Goal: Complete application form: Complete application form

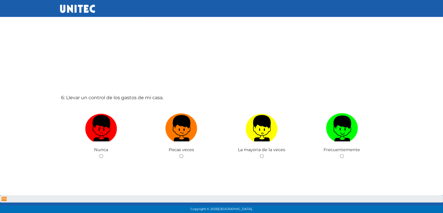
scroll to position [1069, 0]
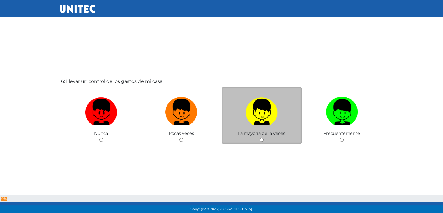
click at [258, 138] on div "La mayoria de la veces" at bounding box center [262, 115] width 80 height 57
click at [261, 140] on input "radio" at bounding box center [262, 140] width 4 height 4
radio input "true"
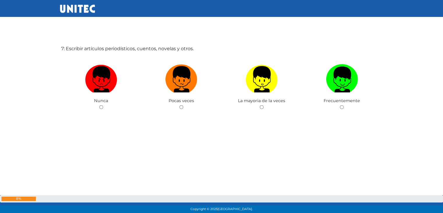
scroll to position [1313, 0]
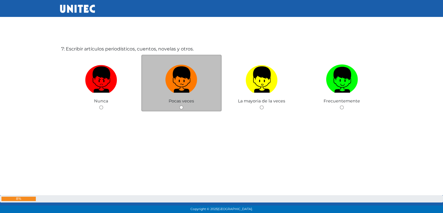
click at [188, 103] on div "Pocas veces" at bounding box center [181, 83] width 80 height 57
click at [181, 106] on input "radio" at bounding box center [181, 107] width 4 height 4
radio input "true"
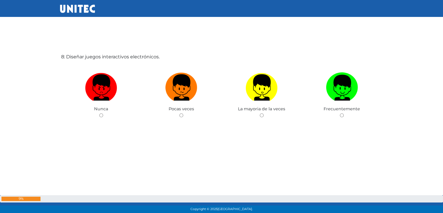
scroll to position [1518, 0]
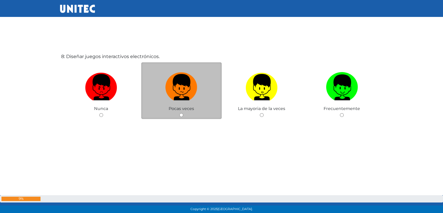
click at [181, 113] on input "radio" at bounding box center [181, 115] width 4 height 4
radio input "true"
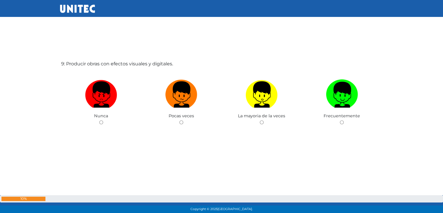
scroll to position [1725, 0]
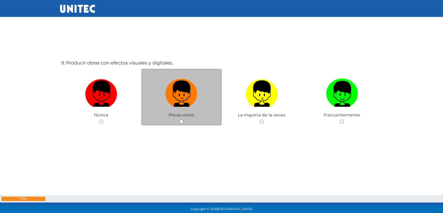
click at [181, 120] on input "radio" at bounding box center [181, 121] width 4 height 4
radio input "true"
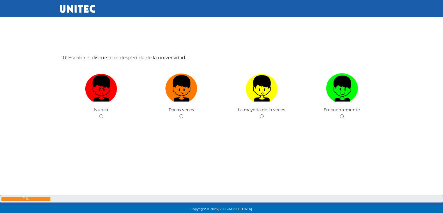
scroll to position [1950, 0]
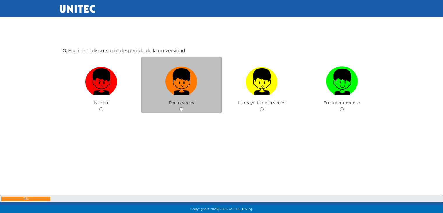
click at [184, 109] on div "Pocas veces" at bounding box center [181, 85] width 80 height 57
click at [181, 108] on input "radio" at bounding box center [181, 109] width 4 height 4
radio input "true"
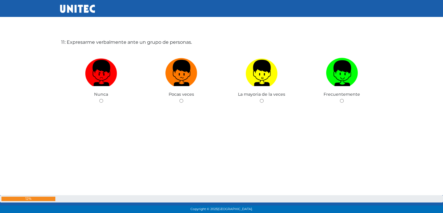
scroll to position [2171, 0]
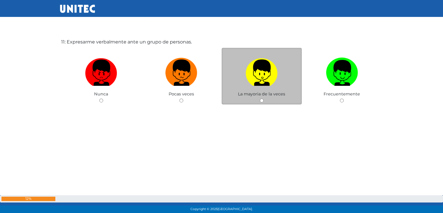
click at [262, 98] on input "radio" at bounding box center [262, 100] width 4 height 4
radio input "true"
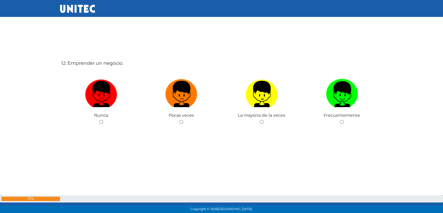
scroll to position [2368, 0]
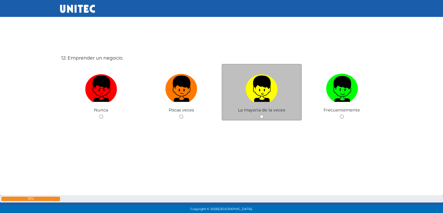
click at [261, 117] on input "radio" at bounding box center [262, 117] width 4 height 4
radio input "true"
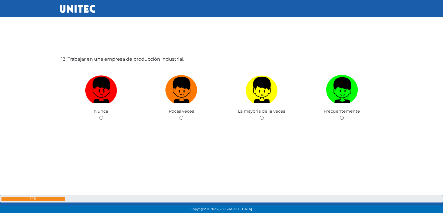
scroll to position [2580, 0]
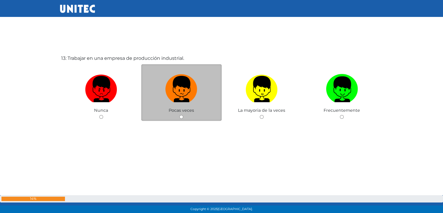
click at [182, 115] on input "radio" at bounding box center [181, 117] width 4 height 4
radio input "true"
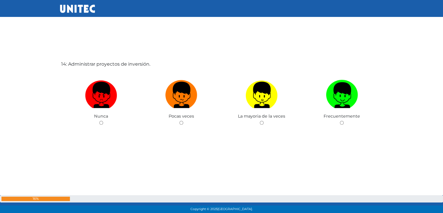
scroll to position [2793, 0]
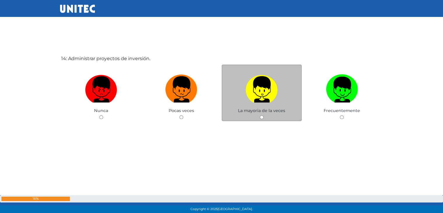
click at [261, 116] on input "radio" at bounding box center [262, 117] width 4 height 4
radio input "true"
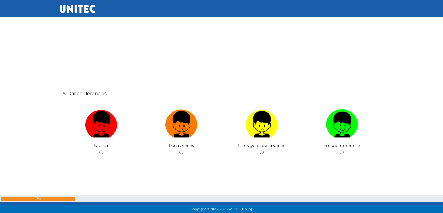
scroll to position [2974, 0]
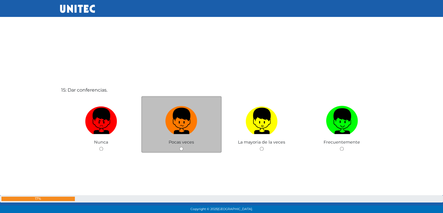
click at [181, 147] on input "radio" at bounding box center [181, 149] width 4 height 4
radio input "true"
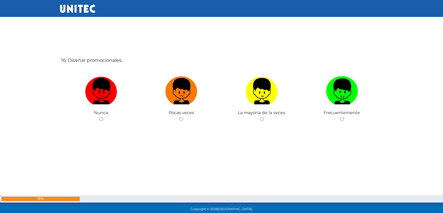
scroll to position [3218, 0]
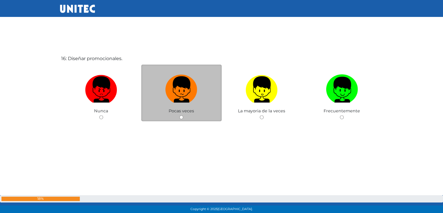
click at [182, 115] on input "radio" at bounding box center [181, 117] width 4 height 4
radio input "true"
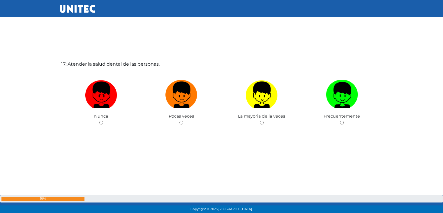
scroll to position [3431, 0]
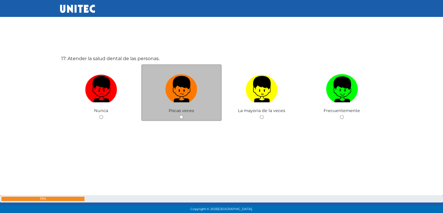
click at [179, 115] on input "radio" at bounding box center [181, 117] width 4 height 4
radio input "true"
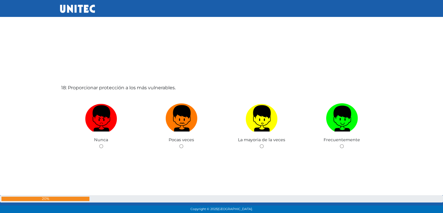
scroll to position [3614, 0]
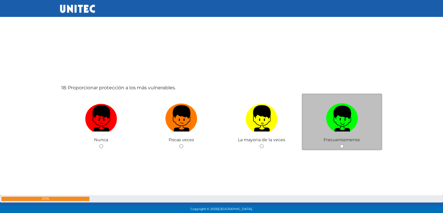
click at [342, 145] on input "radio" at bounding box center [342, 146] width 4 height 4
radio input "true"
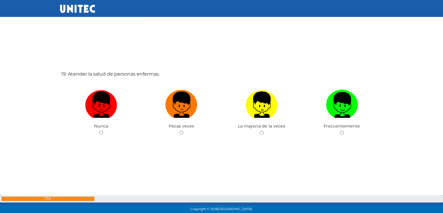
scroll to position [3856, 0]
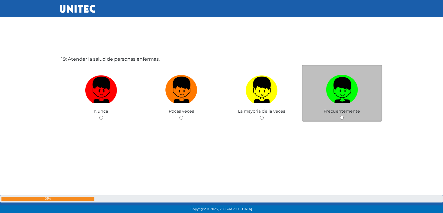
click at [342, 116] on input "radio" at bounding box center [342, 118] width 4 height 4
radio input "true"
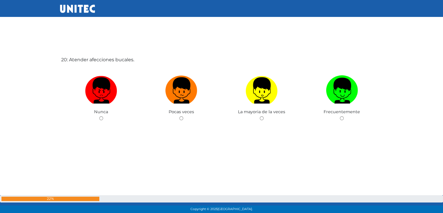
scroll to position [4068, 0]
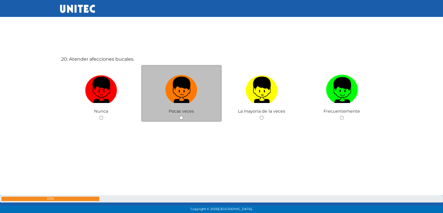
click at [180, 116] on input "radio" at bounding box center [181, 118] width 4 height 4
radio input "true"
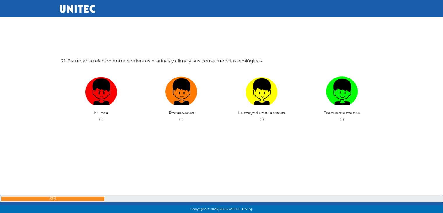
scroll to position [4281, 0]
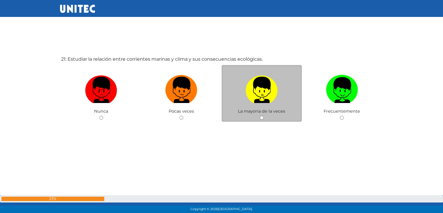
click at [262, 116] on input "radio" at bounding box center [262, 118] width 4 height 4
radio input "true"
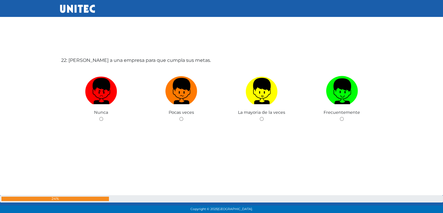
scroll to position [4494, 0]
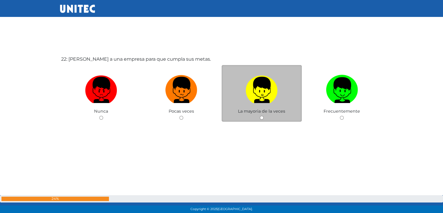
click at [262, 116] on input "radio" at bounding box center [262, 118] width 4 height 4
radio input "true"
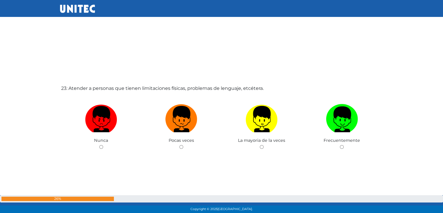
scroll to position [4683, 0]
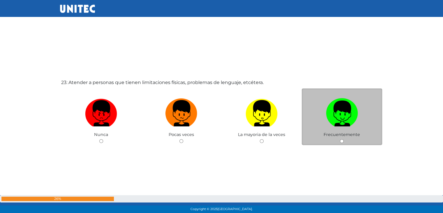
click at [343, 139] on input "radio" at bounding box center [342, 141] width 4 height 4
radio input "true"
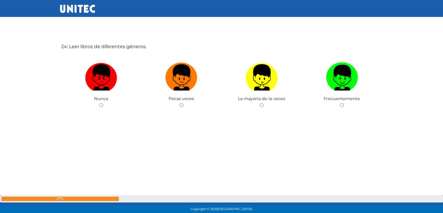
scroll to position [4932, 0]
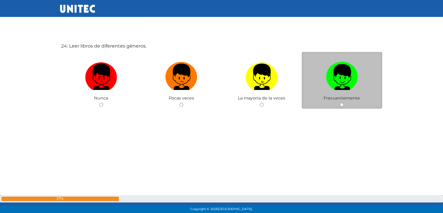
click at [343, 103] on input "radio" at bounding box center [342, 105] width 4 height 4
radio input "true"
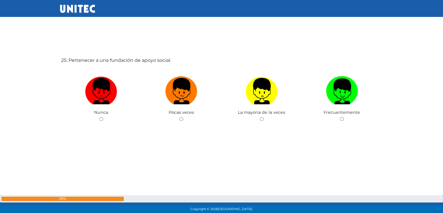
scroll to position [5145, 0]
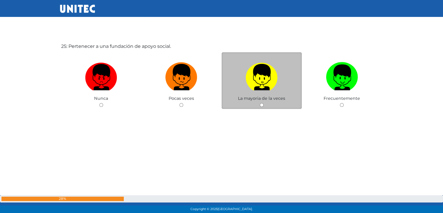
click at [261, 103] on input "radio" at bounding box center [262, 105] width 4 height 4
radio input "true"
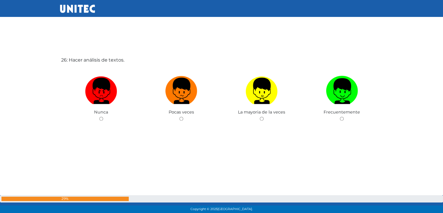
scroll to position [5344, 0]
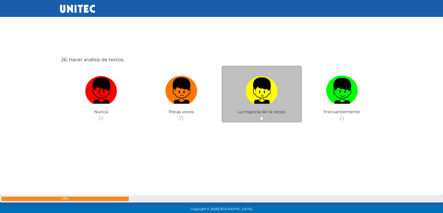
click at [261, 116] on input "radio" at bounding box center [262, 118] width 4 height 4
radio input "true"
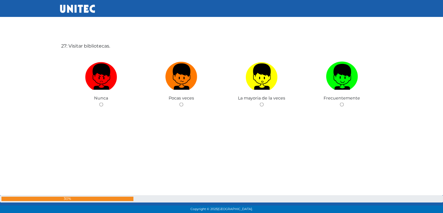
scroll to position [5574, 0]
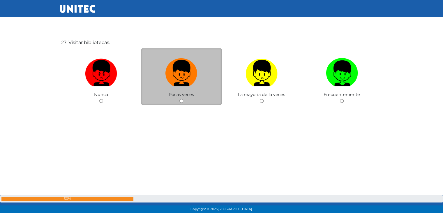
click at [181, 99] on input "radio" at bounding box center [181, 101] width 4 height 4
radio input "true"
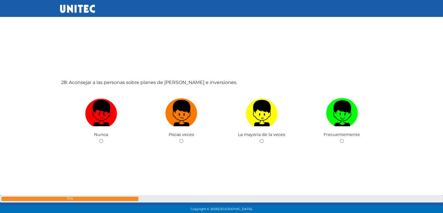
scroll to position [5748, 0]
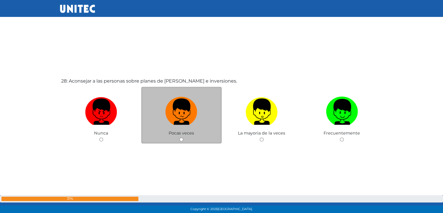
click at [181, 138] on input "radio" at bounding box center [181, 140] width 4 height 4
radio input "true"
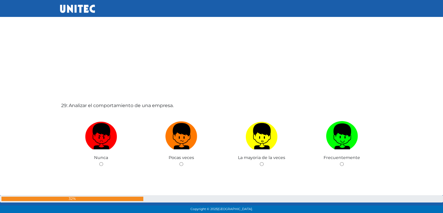
scroll to position [5941, 0]
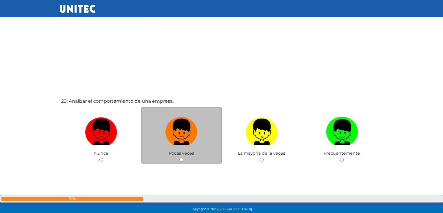
click at [180, 158] on input "radio" at bounding box center [181, 160] width 4 height 4
radio input "true"
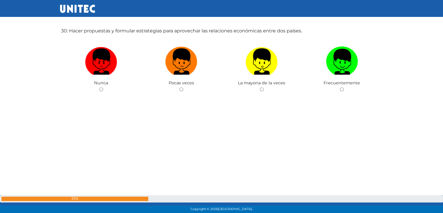
scroll to position [6225, 0]
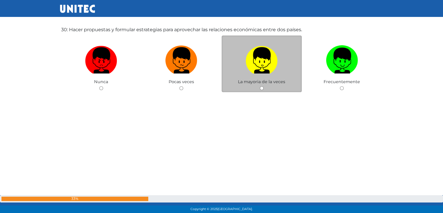
click at [262, 86] on input "radio" at bounding box center [262, 88] width 4 height 4
radio input "true"
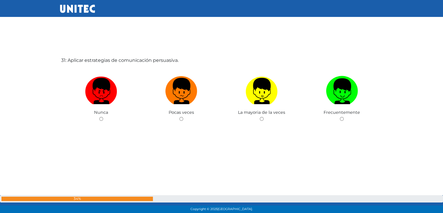
scroll to position [6408, 0]
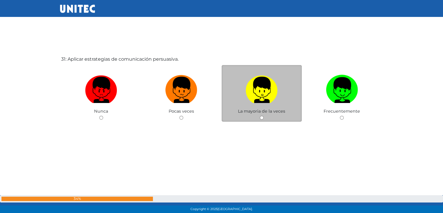
click at [261, 116] on input "radio" at bounding box center [262, 118] width 4 height 4
radio input "true"
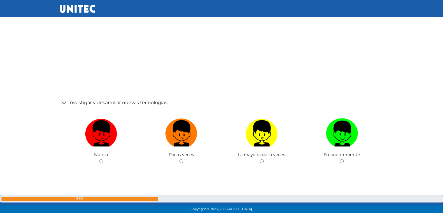
scroll to position [6578, 0]
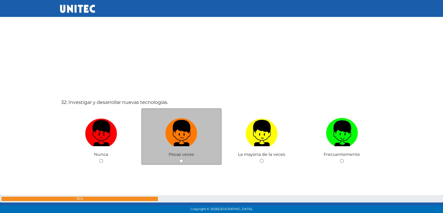
click at [181, 159] on input "radio" at bounding box center [181, 161] width 4 height 4
radio input "true"
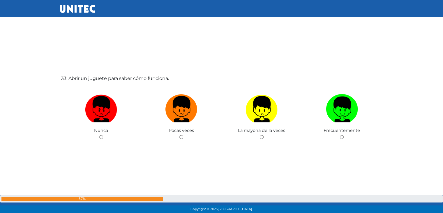
scroll to position [6832, 0]
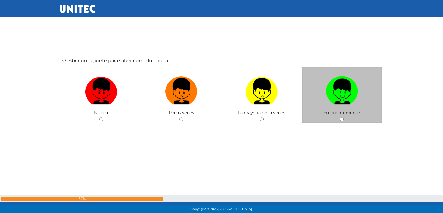
click at [342, 117] on div "Frecuentemente" at bounding box center [342, 94] width 80 height 57
click at [342, 117] on input "radio" at bounding box center [342, 119] width 4 height 4
radio input "true"
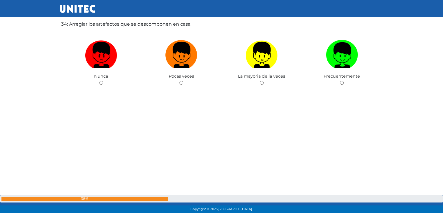
scroll to position [7077, 0]
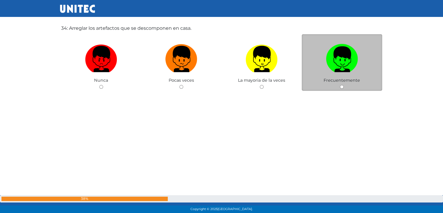
click at [340, 85] on input "radio" at bounding box center [342, 87] width 4 height 4
radio input "true"
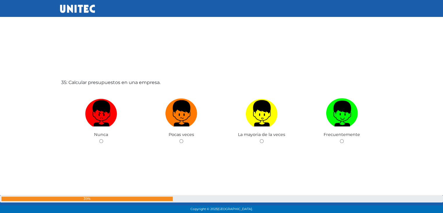
scroll to position [7246, 0]
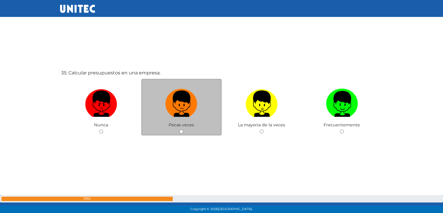
click at [180, 129] on input "radio" at bounding box center [181, 131] width 4 height 4
radio input "true"
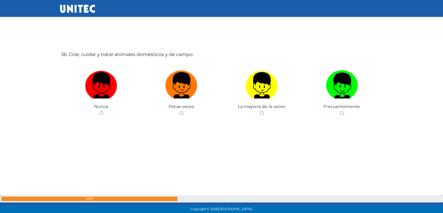
scroll to position [7481, 0]
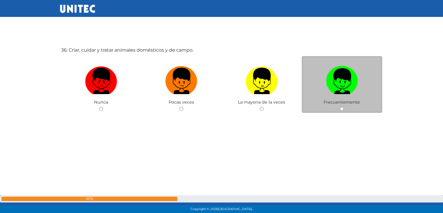
click at [342, 107] on input "radio" at bounding box center [342, 109] width 4 height 4
radio input "true"
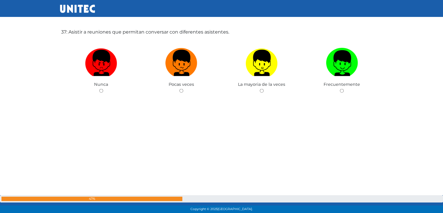
scroll to position [7712, 0]
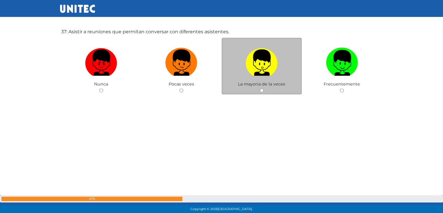
click at [262, 88] on input "radio" at bounding box center [262, 90] width 4 height 4
radio input "true"
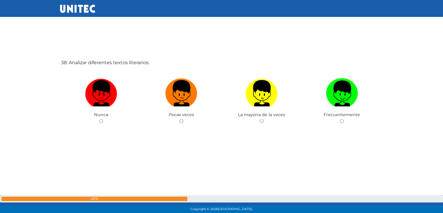
scroll to position [7900, 0]
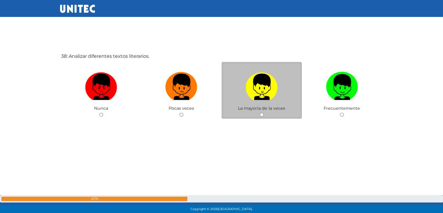
click at [262, 113] on input "radio" at bounding box center [262, 115] width 4 height 4
radio input "true"
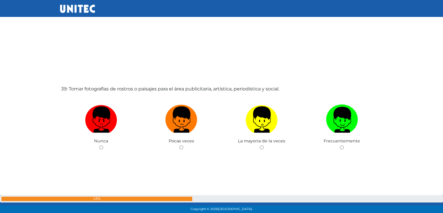
scroll to position [8086, 0]
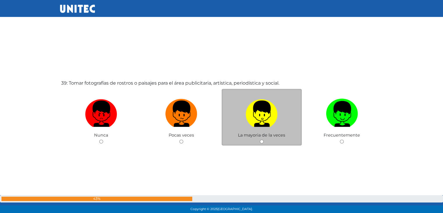
click at [261, 140] on input "radio" at bounding box center [262, 142] width 4 height 4
radio input "true"
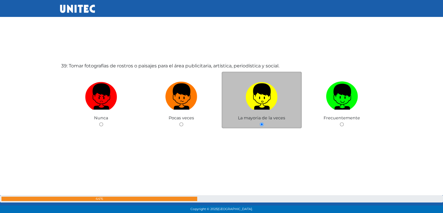
scroll to position [8102, 0]
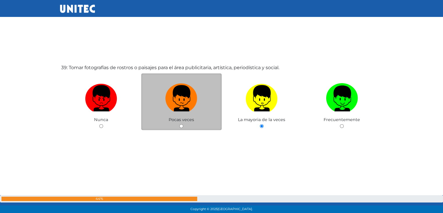
click at [179, 120] on div "Pocas veces" at bounding box center [181, 101] width 80 height 57
click at [181, 124] on input "radio" at bounding box center [181, 126] width 4 height 4
radio input "true"
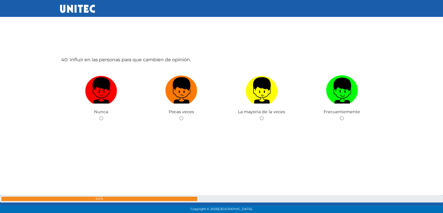
scroll to position [8323, 0]
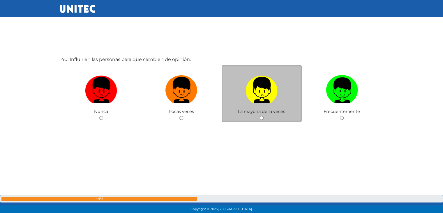
click at [264, 112] on div "La mayoria de la veces" at bounding box center [262, 93] width 80 height 57
click at [262, 116] on input "radio" at bounding box center [262, 118] width 4 height 4
radio input "true"
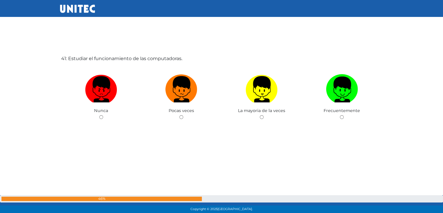
scroll to position [8546, 0]
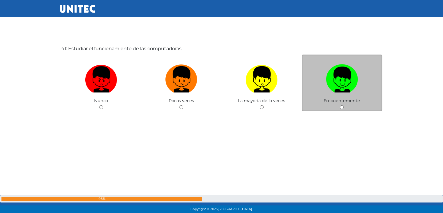
click at [340, 105] on input "radio" at bounding box center [342, 107] width 4 height 4
radio input "true"
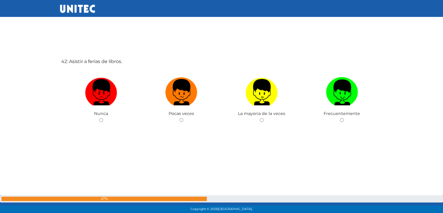
scroll to position [8746, 0]
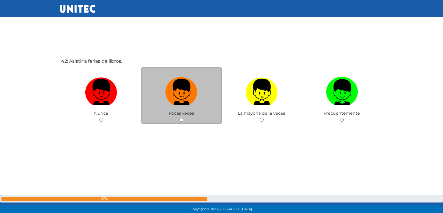
click at [182, 118] on input "radio" at bounding box center [181, 120] width 4 height 4
radio input "true"
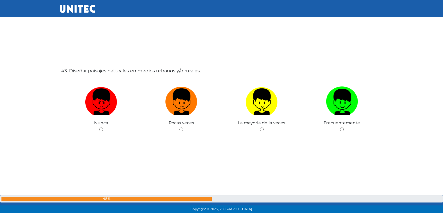
scroll to position [8950, 0]
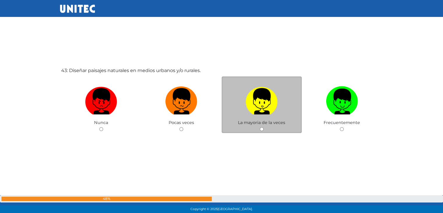
click at [260, 127] on input "radio" at bounding box center [262, 129] width 4 height 4
radio input "true"
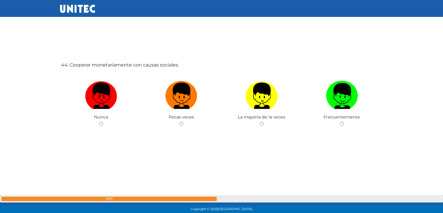
scroll to position [9171, 0]
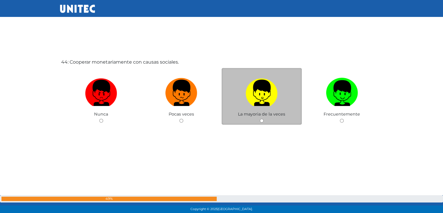
click at [262, 117] on div "La mayoria de la veces" at bounding box center [262, 96] width 80 height 57
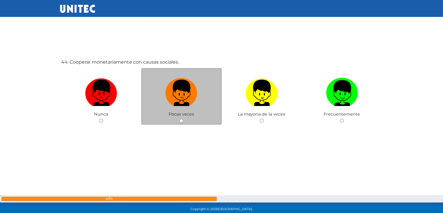
click at [180, 119] on input "radio" at bounding box center [181, 121] width 4 height 4
radio input "true"
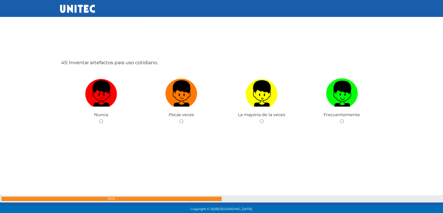
scroll to position [9383, 0]
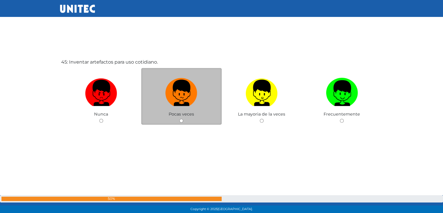
click at [179, 117] on div "Pocas veces" at bounding box center [181, 96] width 80 height 57
click at [179, 119] on input "radio" at bounding box center [181, 121] width 4 height 4
radio input "true"
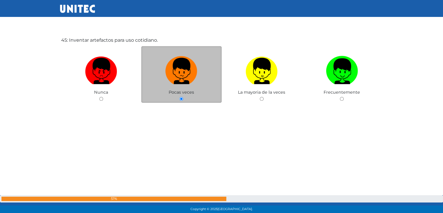
scroll to position [9406, 0]
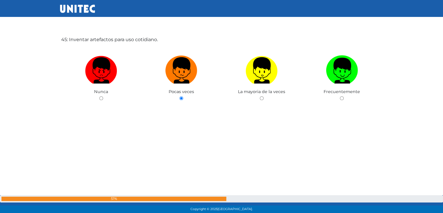
click at [172, 117] on div "45: Inventar artefactos para uso cotidiano. [GEOGRAPHIC_DATA] Pocas veces La ma…" at bounding box center [221, 89] width 323 height 213
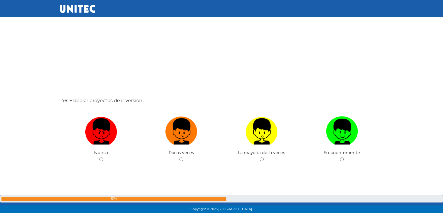
scroll to position [9594, 0]
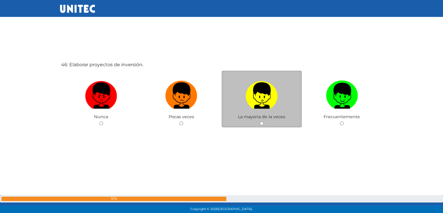
click at [261, 121] on input "radio" at bounding box center [262, 123] width 4 height 4
radio input "true"
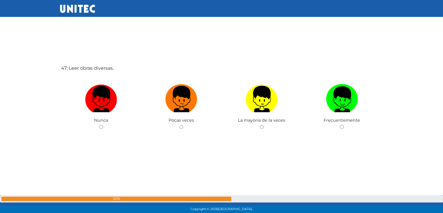
scroll to position [9809, 0]
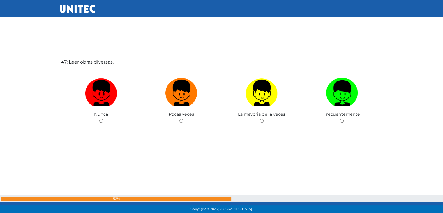
click at [261, 118] on div "La mayoria de la veces" at bounding box center [262, 96] width 80 height 57
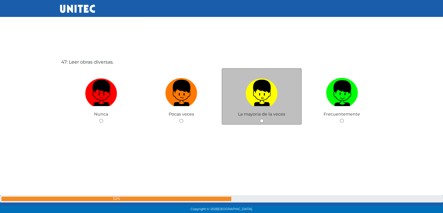
click at [261, 119] on input "radio" at bounding box center [262, 121] width 4 height 4
radio input "true"
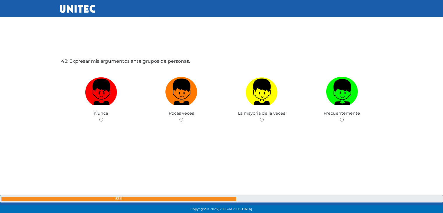
scroll to position [10023, 0]
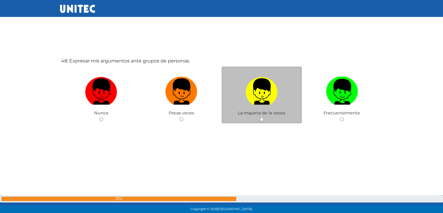
click at [260, 117] on input "radio" at bounding box center [262, 119] width 4 height 4
radio input "true"
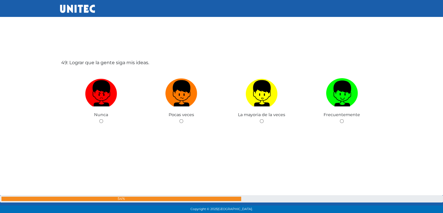
scroll to position [10234, 0]
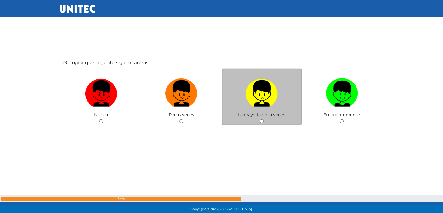
click at [261, 119] on input "radio" at bounding box center [262, 121] width 4 height 4
radio input "true"
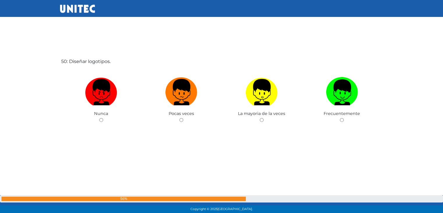
scroll to position [10448, 0]
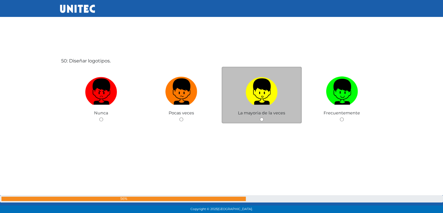
click at [261, 117] on input "radio" at bounding box center [262, 119] width 4 height 4
radio input "true"
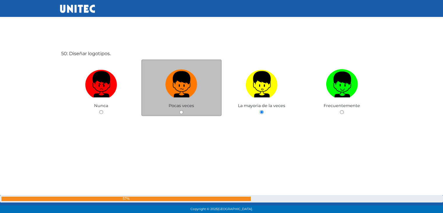
click at [179, 105] on div "Pocas veces" at bounding box center [181, 87] width 80 height 57
click at [180, 110] on input "radio" at bounding box center [181, 112] width 4 height 4
radio input "true"
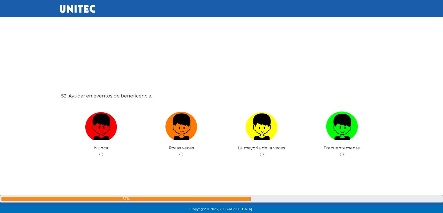
scroll to position [10839, 0]
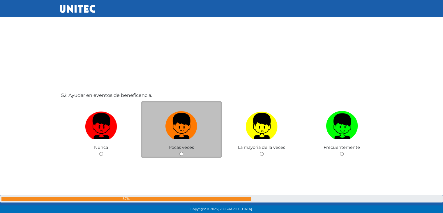
click at [180, 152] on input "radio" at bounding box center [181, 154] width 4 height 4
radio input "true"
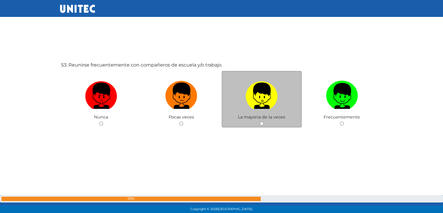
scroll to position [11084, 0]
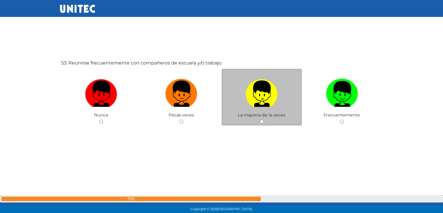
click at [261, 118] on div "La mayoria de la veces" at bounding box center [262, 97] width 80 height 57
click at [261, 119] on input "radio" at bounding box center [262, 121] width 4 height 4
radio input "true"
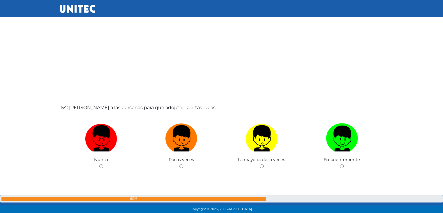
scroll to position [11253, 0]
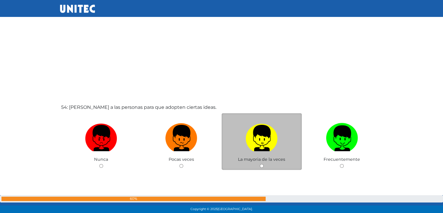
click at [260, 164] on input "radio" at bounding box center [262, 166] width 4 height 4
radio input "true"
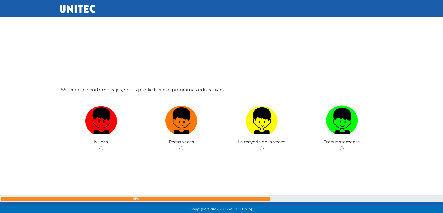
scroll to position [11510, 0]
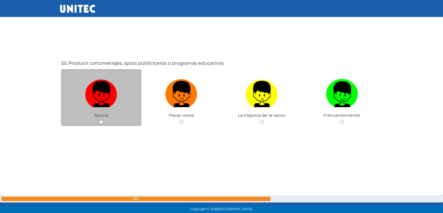
click at [100, 120] on input "radio" at bounding box center [101, 122] width 4 height 4
radio input "true"
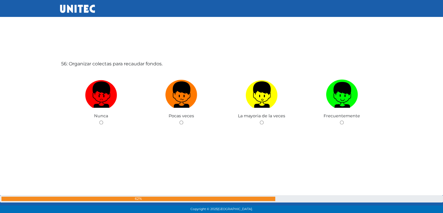
scroll to position [11722, 0]
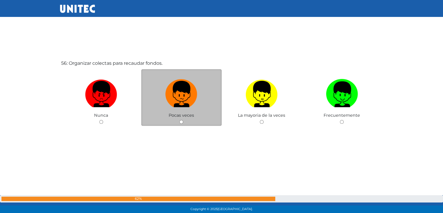
click at [183, 120] on input "radio" at bounding box center [181, 122] width 4 height 4
radio input "true"
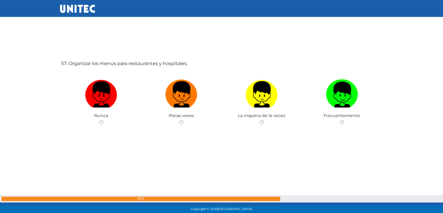
scroll to position [11935, 0]
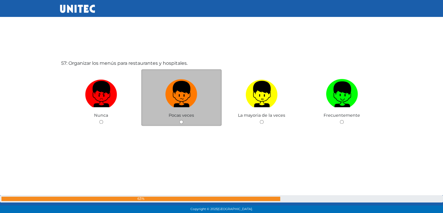
click at [179, 120] on input "radio" at bounding box center [181, 122] width 4 height 4
radio input "true"
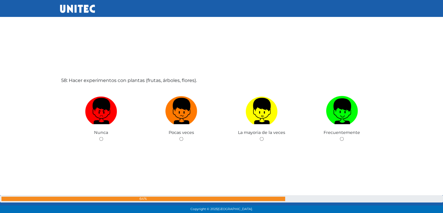
scroll to position [12131, 0]
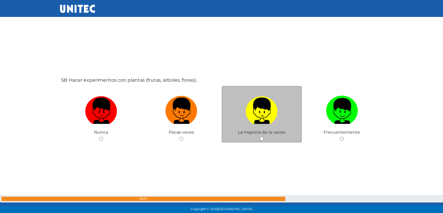
click at [260, 136] on input "radio" at bounding box center [262, 138] width 4 height 4
radio input "true"
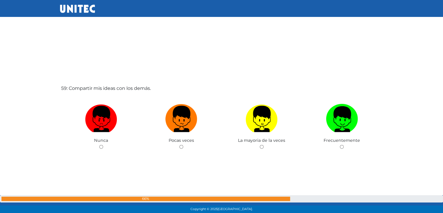
scroll to position [12338, 0]
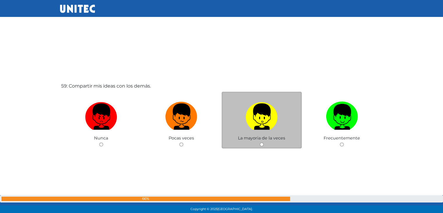
click at [260, 142] on input "radio" at bounding box center [262, 144] width 4 height 4
radio input "true"
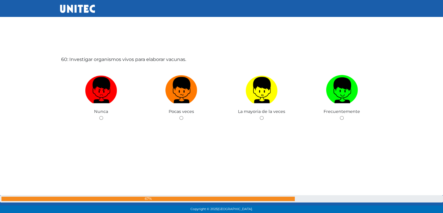
scroll to position [12577, 0]
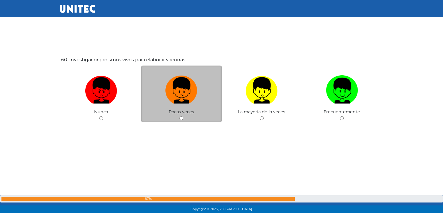
click at [182, 116] on input "radio" at bounding box center [181, 118] width 4 height 4
radio input "true"
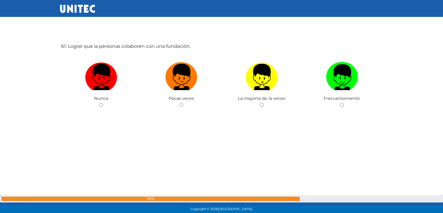
scroll to position [12818, 0]
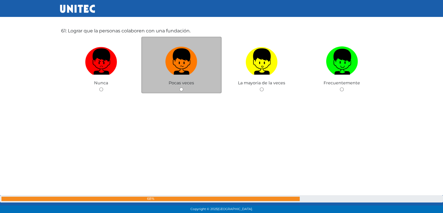
click at [182, 87] on input "radio" at bounding box center [181, 89] width 4 height 4
radio input "true"
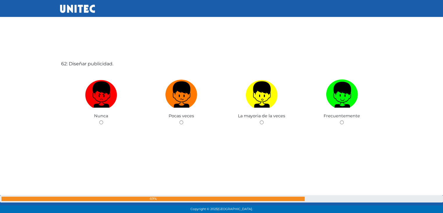
scroll to position [13002, 0]
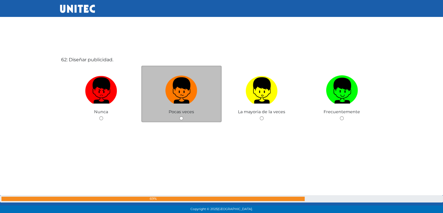
click at [179, 116] on input "radio" at bounding box center [181, 118] width 4 height 4
radio input "true"
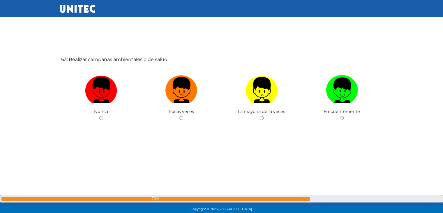
scroll to position [13216, 0]
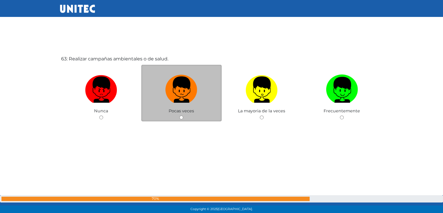
click at [180, 115] on input "radio" at bounding box center [181, 117] width 4 height 4
radio input "true"
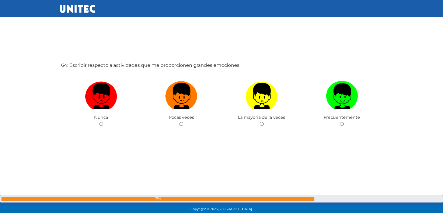
scroll to position [13423, 0]
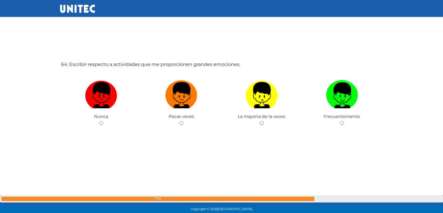
click at [180, 114] on span "Pocas veces" at bounding box center [181, 116] width 25 height 5
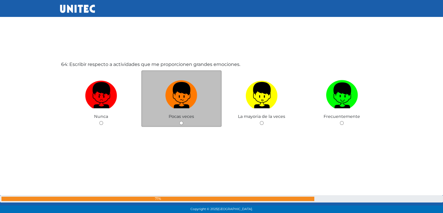
click at [181, 121] on input "radio" at bounding box center [181, 123] width 4 height 4
radio input "true"
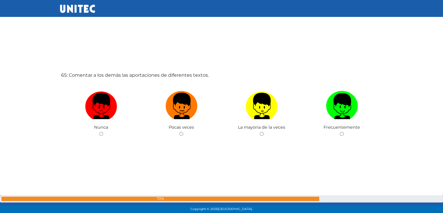
scroll to position [13626, 0]
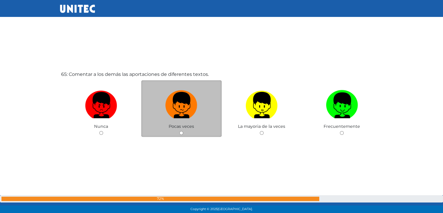
click at [182, 131] on input "radio" at bounding box center [181, 133] width 4 height 4
radio input "true"
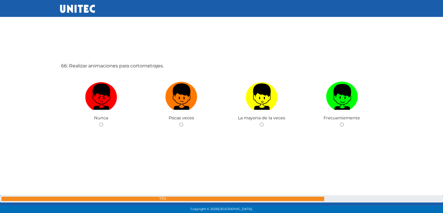
scroll to position [13848, 0]
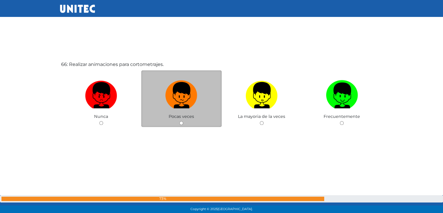
click at [181, 121] on input "radio" at bounding box center [181, 123] width 4 height 4
radio input "true"
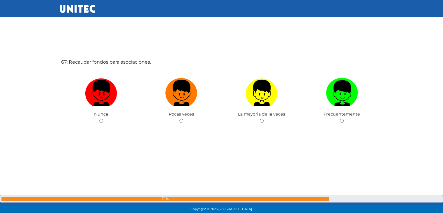
scroll to position [14063, 0]
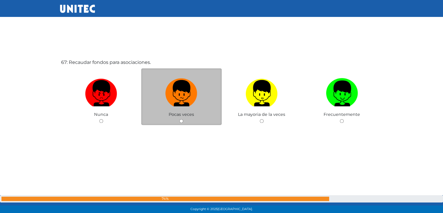
click at [181, 119] on input "radio" at bounding box center [181, 121] width 4 height 4
radio input "true"
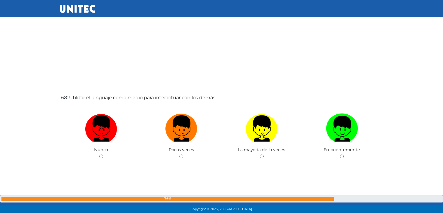
scroll to position [14243, 0]
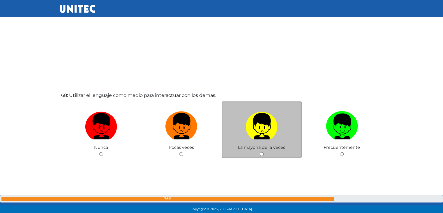
click at [262, 152] on input "radio" at bounding box center [262, 154] width 4 height 4
radio input "true"
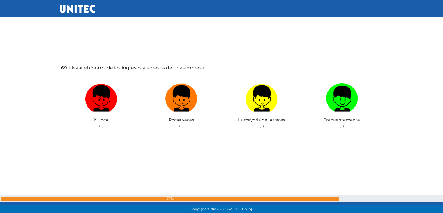
scroll to position [14486, 0]
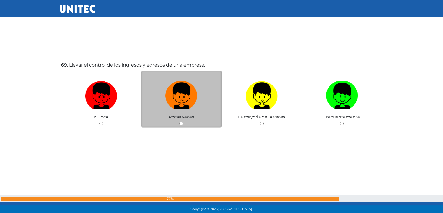
click at [182, 122] on input "radio" at bounding box center [181, 124] width 4 height 4
radio input "true"
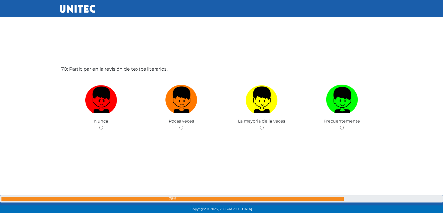
scroll to position [14699, 0]
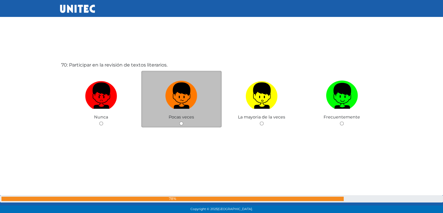
click at [181, 122] on input "radio" at bounding box center [181, 124] width 4 height 4
radio input "true"
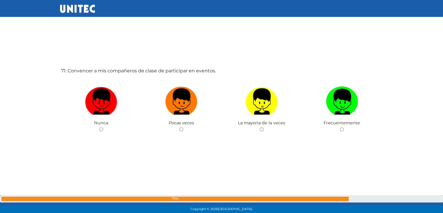
scroll to position [14911, 0]
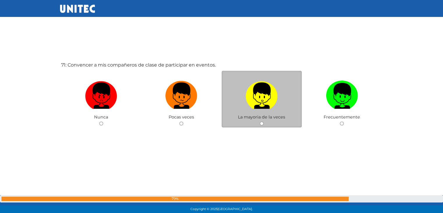
click at [263, 122] on input "radio" at bounding box center [262, 124] width 4 height 4
radio input "true"
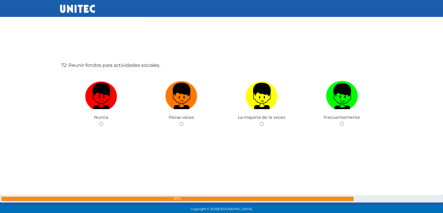
scroll to position [15124, 0]
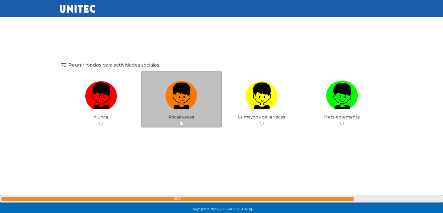
click at [181, 122] on input "radio" at bounding box center [181, 124] width 4 height 4
radio input "true"
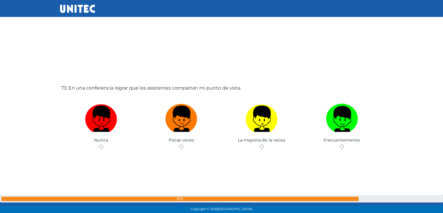
scroll to position [15315, 0]
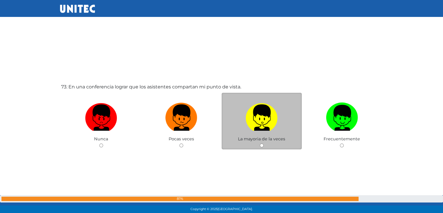
click at [261, 143] on input "radio" at bounding box center [262, 145] width 4 height 4
radio input "true"
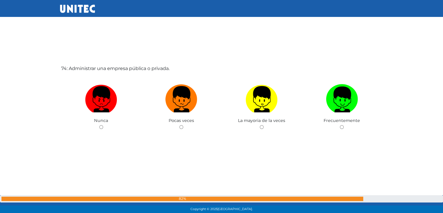
scroll to position [15549, 0]
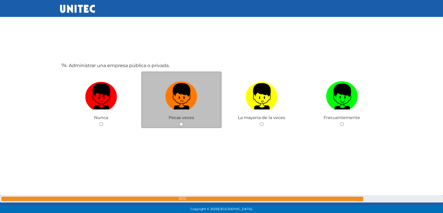
click at [182, 122] on input "radio" at bounding box center [181, 124] width 4 height 4
radio input "true"
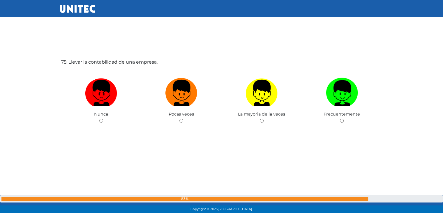
scroll to position [15766, 0]
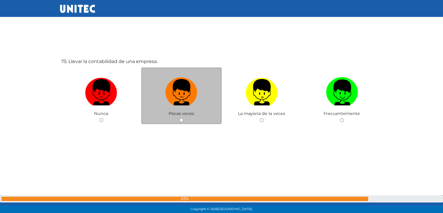
click at [181, 118] on input "radio" at bounding box center [181, 120] width 4 height 4
radio input "true"
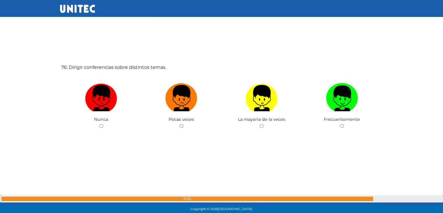
scroll to position [15974, 0]
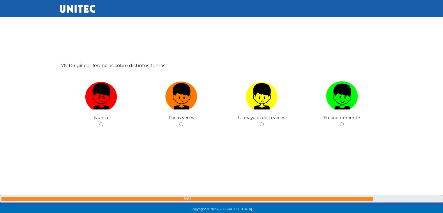
click at [181, 111] on div "Pocas veces" at bounding box center [181, 99] width 80 height 57
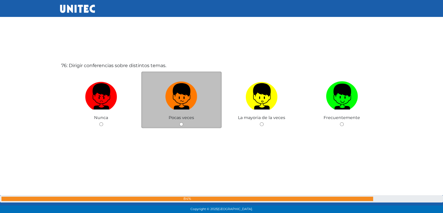
click at [182, 122] on input "radio" at bounding box center [181, 124] width 4 height 4
radio input "true"
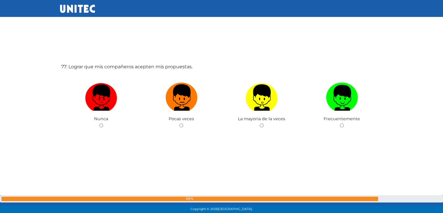
scroll to position [16187, 0]
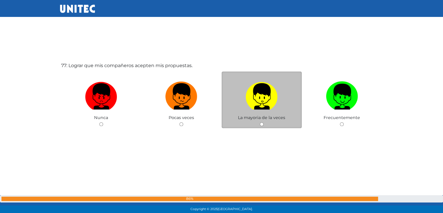
click at [262, 122] on input "radio" at bounding box center [262, 124] width 4 height 4
radio input "true"
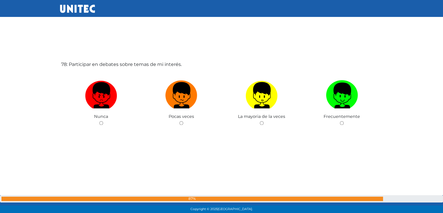
scroll to position [16417, 0]
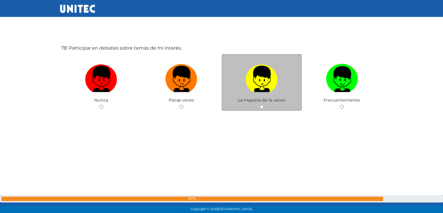
click at [261, 105] on input "radio" at bounding box center [262, 107] width 4 height 4
radio input "true"
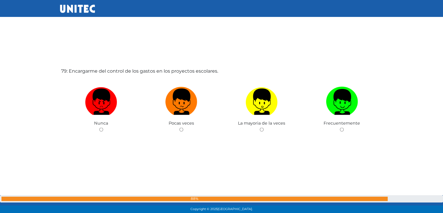
scroll to position [16612, 0]
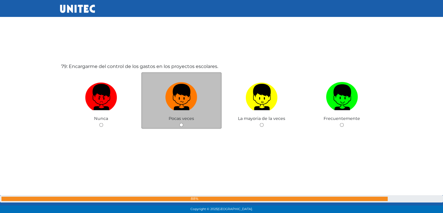
click at [182, 123] on input "radio" at bounding box center [181, 125] width 4 height 4
radio input "true"
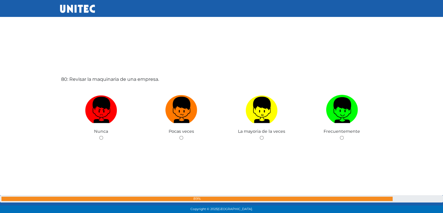
scroll to position [16828, 0]
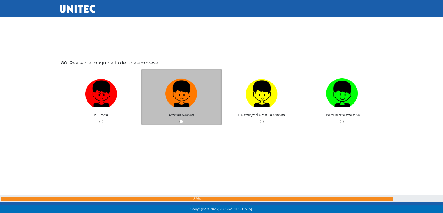
click at [182, 119] on input "radio" at bounding box center [181, 121] width 4 height 4
radio input "true"
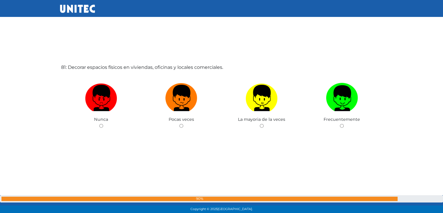
scroll to position [17037, 0]
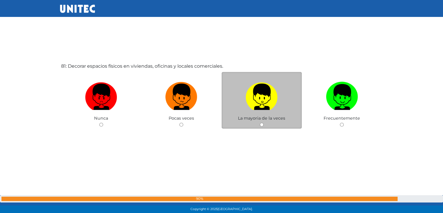
click at [261, 123] on input "radio" at bounding box center [262, 125] width 4 height 4
radio input "true"
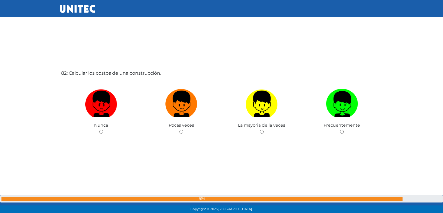
scroll to position [17250, 0]
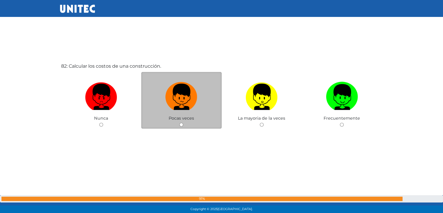
click at [182, 123] on input "radio" at bounding box center [181, 125] width 4 height 4
radio input "true"
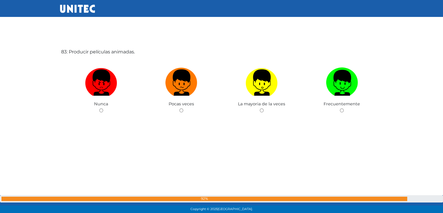
scroll to position [17478, 0]
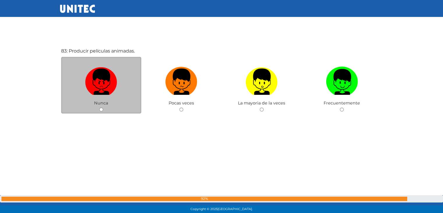
click at [99, 98] on div "Nunca" at bounding box center [101, 85] width 80 height 57
click at [104, 101] on div "Nunca" at bounding box center [101, 85] width 80 height 57
click at [98, 100] on div "Nunca" at bounding box center [101, 85] width 80 height 57
click at [101, 108] on input "radio" at bounding box center [101, 110] width 4 height 4
radio input "true"
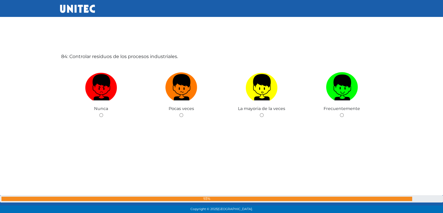
scroll to position [17685, 0]
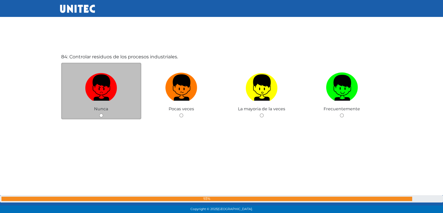
click at [99, 113] on input "radio" at bounding box center [101, 115] width 4 height 4
radio input "true"
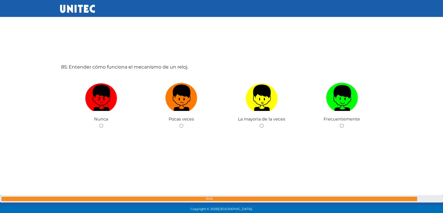
scroll to position [17888, 0]
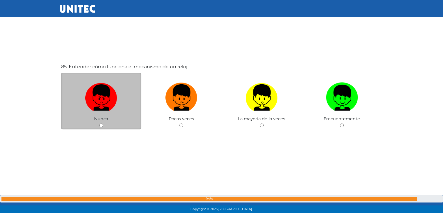
click at [99, 123] on input "radio" at bounding box center [101, 125] width 4 height 4
radio input "true"
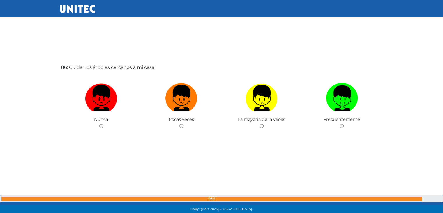
scroll to position [18100, 0]
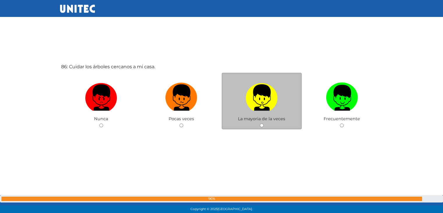
click at [262, 123] on input "radio" at bounding box center [262, 125] width 4 height 4
radio input "true"
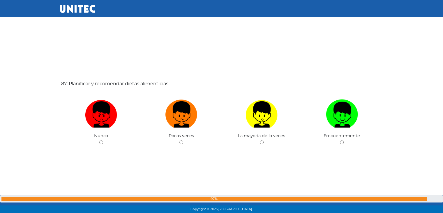
scroll to position [18297, 0]
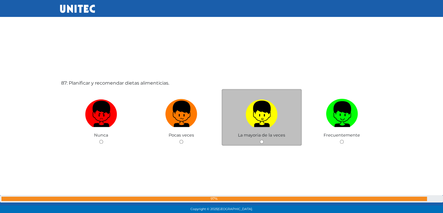
click at [259, 131] on div "La mayoria de la veces" at bounding box center [262, 117] width 80 height 57
click at [261, 140] on input "radio" at bounding box center [262, 142] width 4 height 4
radio input "true"
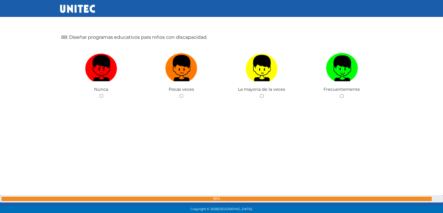
scroll to position [18555, 0]
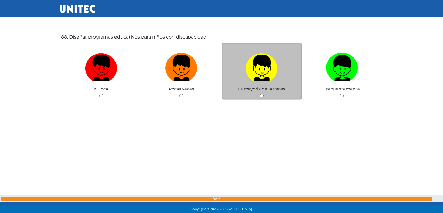
click at [259, 84] on div "La mayoria de la veces" at bounding box center [262, 71] width 80 height 57
click at [261, 94] on input "radio" at bounding box center [262, 96] width 4 height 4
radio input "true"
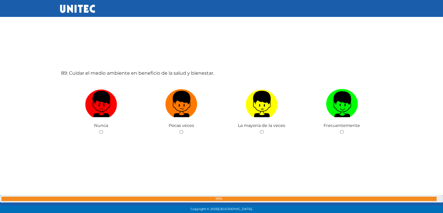
scroll to position [18733, 0]
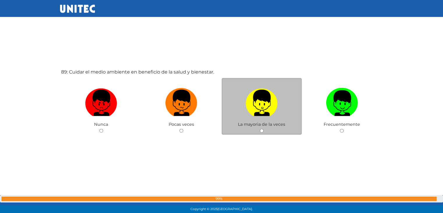
click at [263, 129] on input "radio" at bounding box center [262, 131] width 4 height 4
radio input "true"
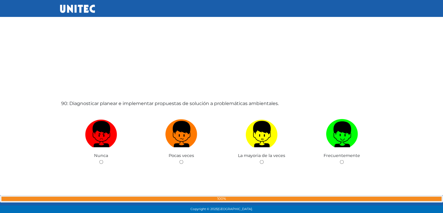
scroll to position [18915, 0]
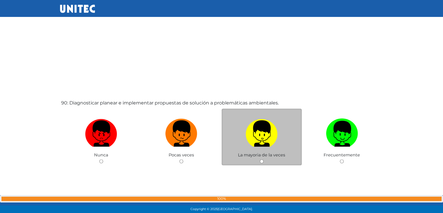
click at [261, 159] on input "radio" at bounding box center [262, 161] width 4 height 4
radio input "true"
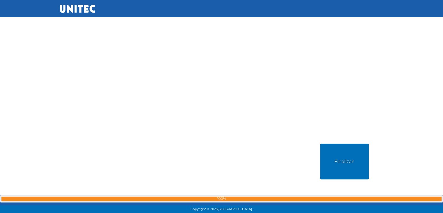
scroll to position [19085, 0]
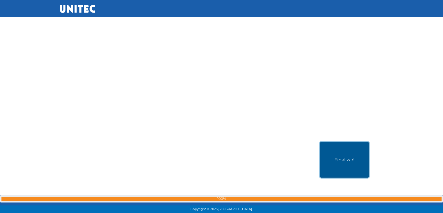
click at [340, 147] on button "Finalizar!" at bounding box center [344, 160] width 49 height 36
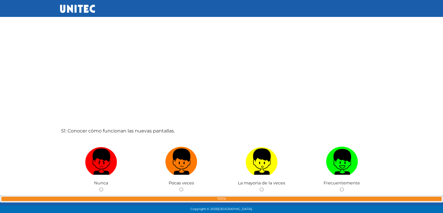
scroll to position [10588, 0]
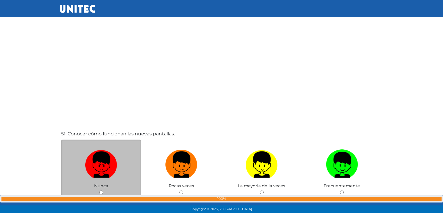
click at [101, 190] on input "radio" at bounding box center [101, 192] width 4 height 4
radio input "true"
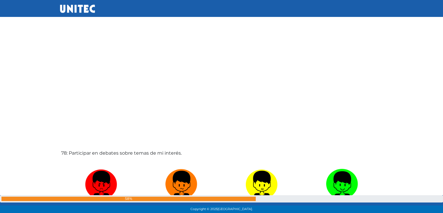
scroll to position [19175, 0]
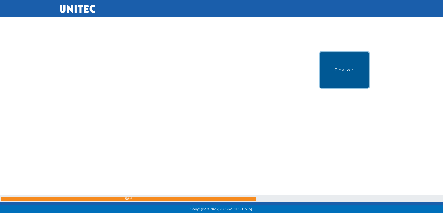
click at [350, 57] on button "Finalizar!" at bounding box center [344, 70] width 49 height 36
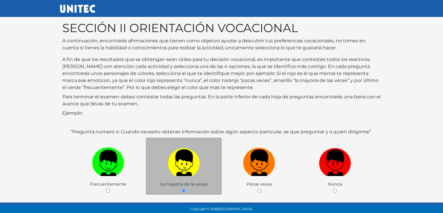
scroll to position [64, 0]
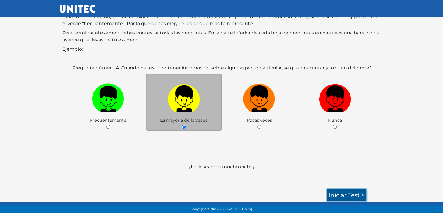
click at [340, 192] on link "Iniciar test >" at bounding box center [346, 195] width 39 height 12
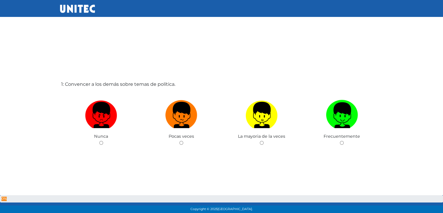
scroll to position [29, 0]
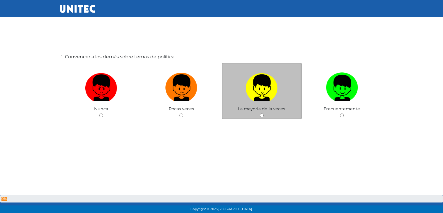
click at [260, 116] on input "radio" at bounding box center [262, 115] width 4 height 4
radio input "true"
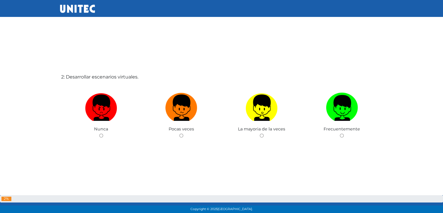
scroll to position [228, 0]
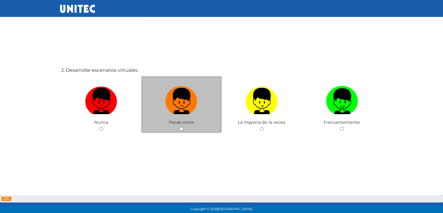
click at [182, 129] on input "radio" at bounding box center [181, 129] width 4 height 4
radio input "true"
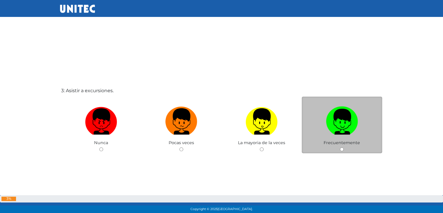
scroll to position [426, 0]
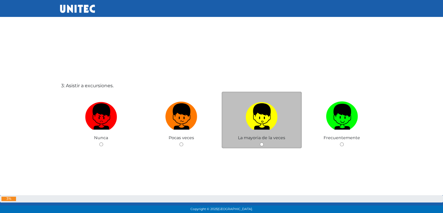
click at [261, 144] on input "radio" at bounding box center [262, 144] width 4 height 4
radio input "true"
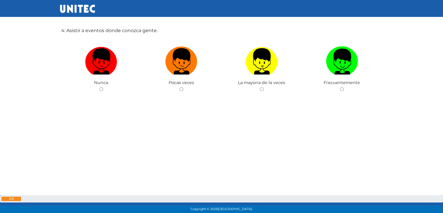
scroll to position [697, 0]
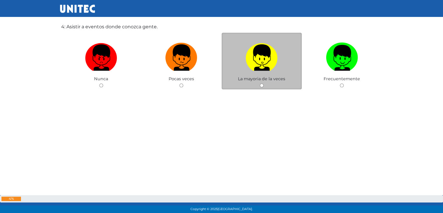
click at [262, 84] on input "radio" at bounding box center [262, 85] width 4 height 4
radio input "true"
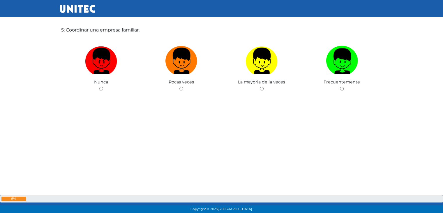
scroll to position [914, 0]
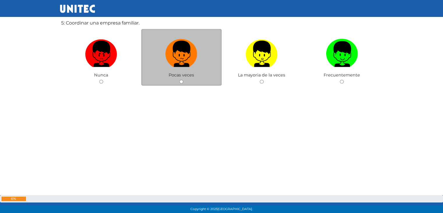
click at [181, 81] on input "radio" at bounding box center [181, 82] width 4 height 4
radio input "true"
